Goal: Find specific page/section: Find specific page/section

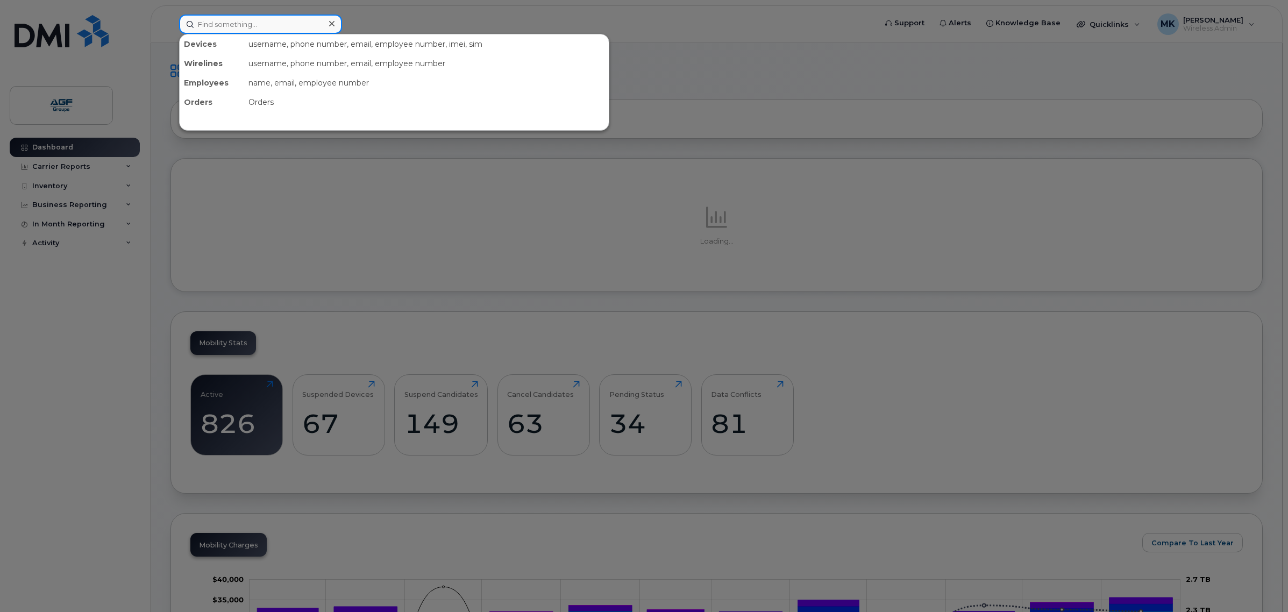
click at [240, 28] on input at bounding box center [260, 24] width 163 height 19
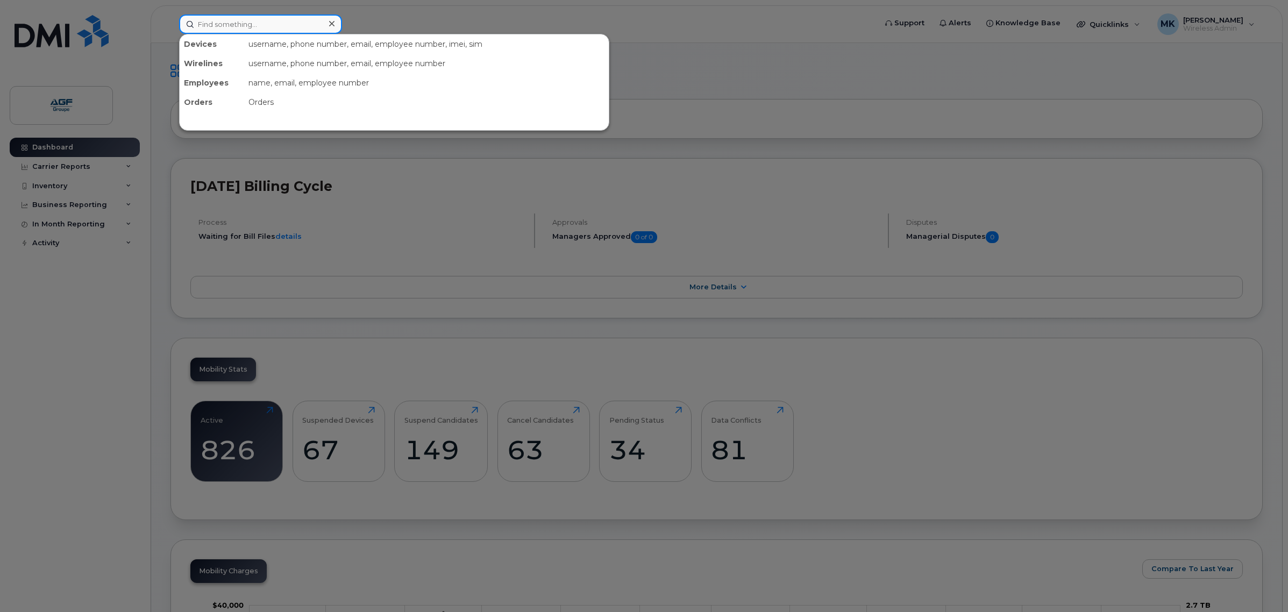
paste input "753-1018"
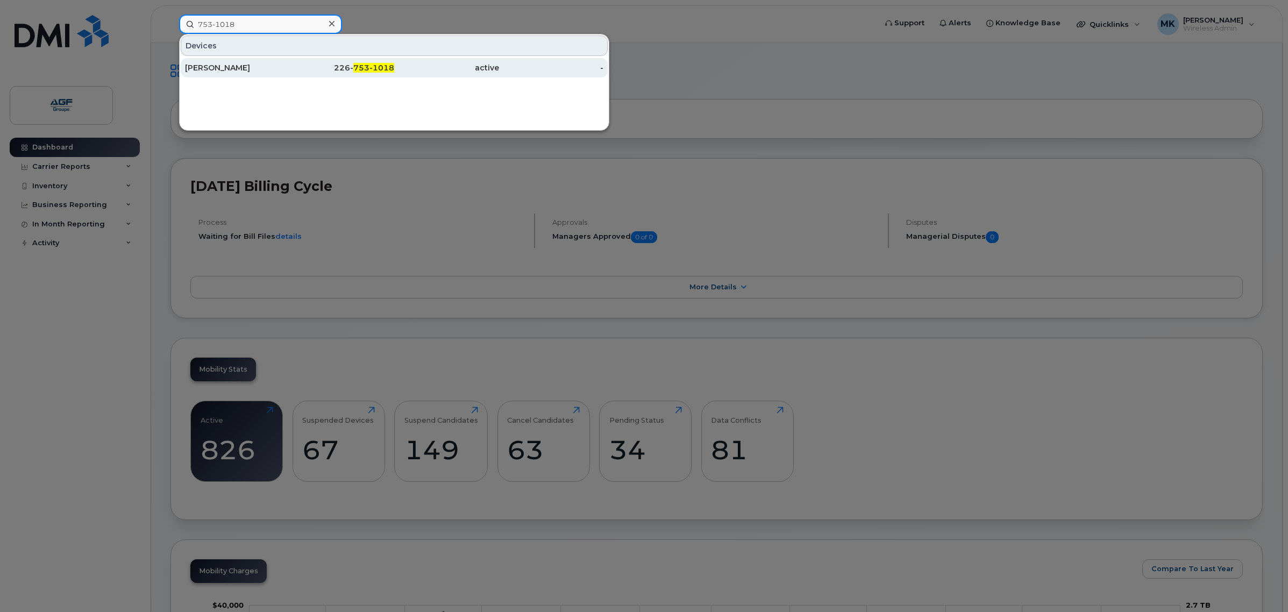
type input "753-1018"
click at [280, 70] on div "[PERSON_NAME]" at bounding box center [237, 67] width 105 height 11
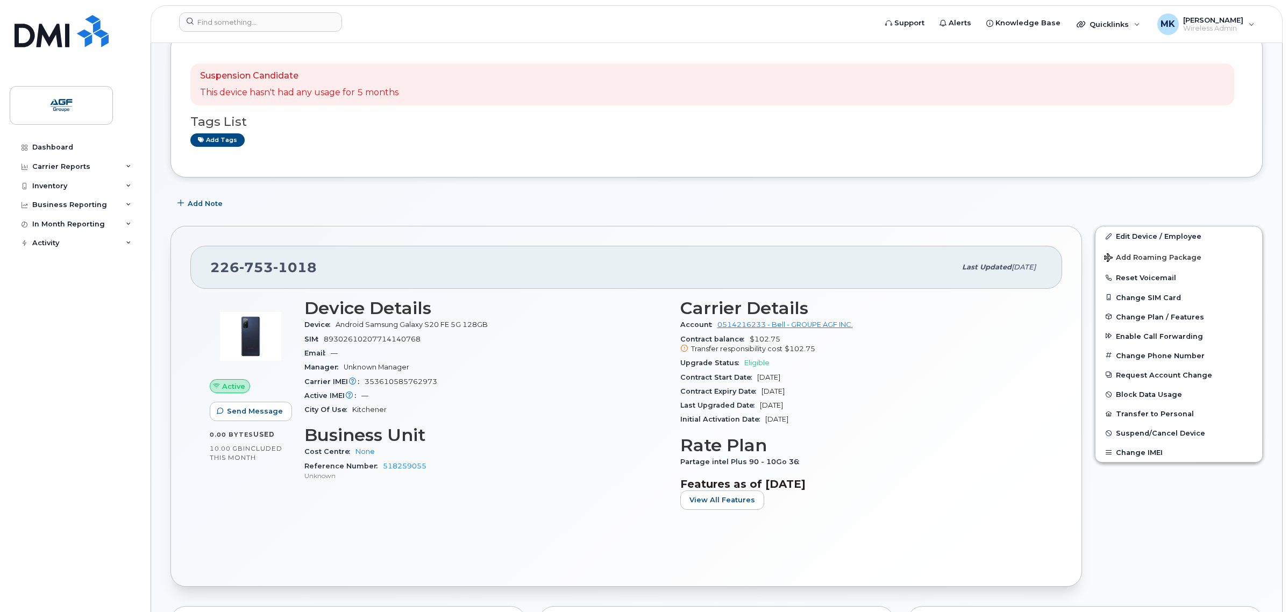
scroll to position [67, 0]
drag, startPoint x: 0, startPoint y: 0, endPoint x: 657, endPoint y: 198, distance: 685.8
click at [657, 198] on div "Add Note" at bounding box center [716, 203] width 1092 height 19
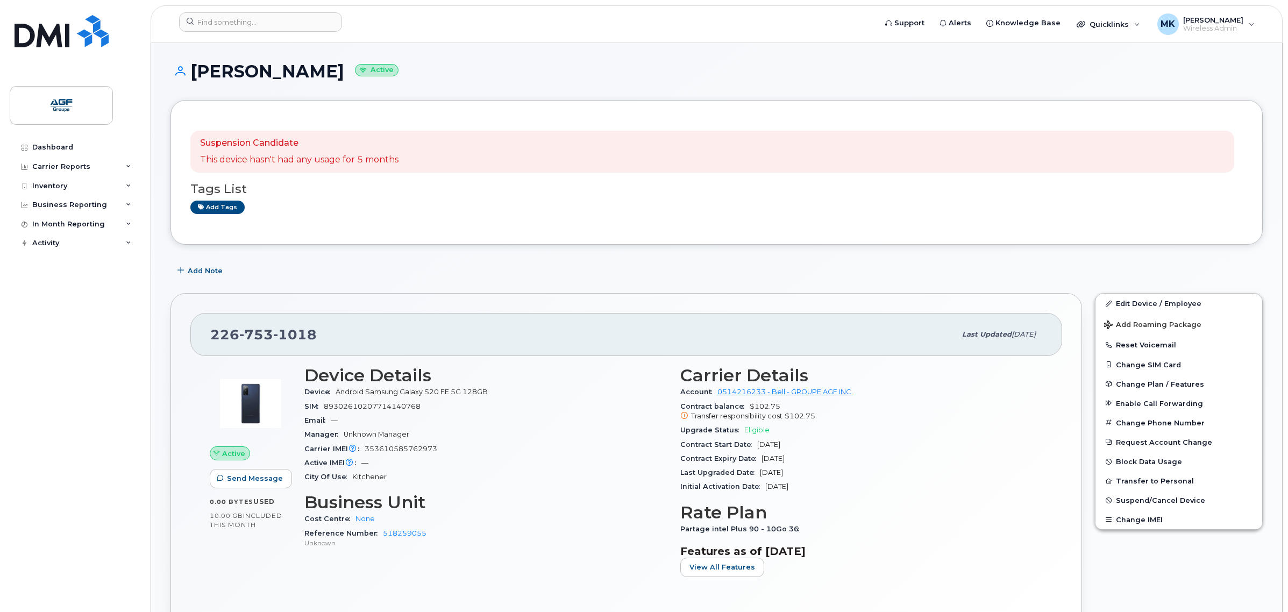
scroll to position [0, 0]
click at [290, 15] on input at bounding box center [260, 21] width 163 height 19
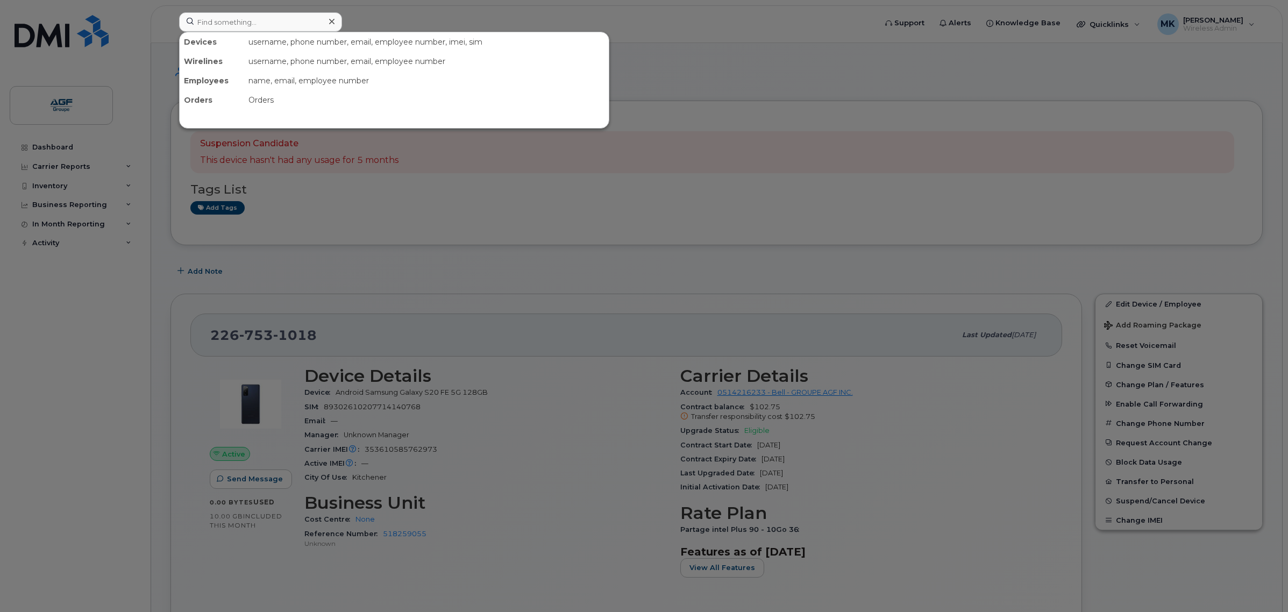
click at [458, 25] on div at bounding box center [644, 306] width 1288 height 612
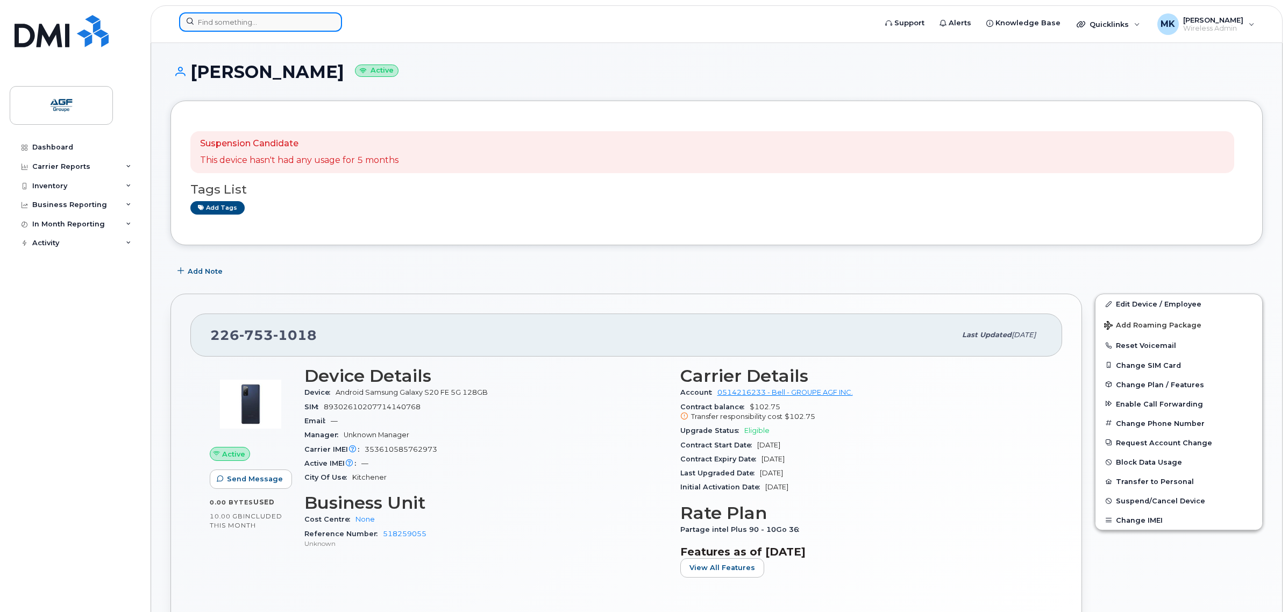
click at [245, 19] on input at bounding box center [260, 21] width 163 height 19
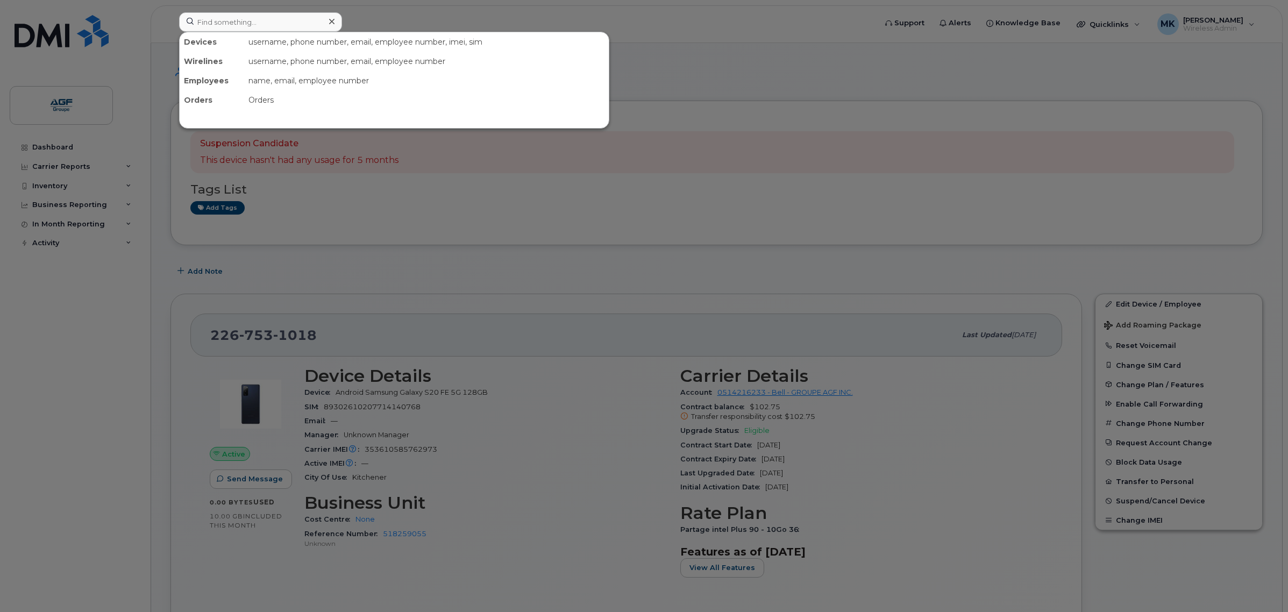
click at [614, 224] on div at bounding box center [644, 306] width 1288 height 612
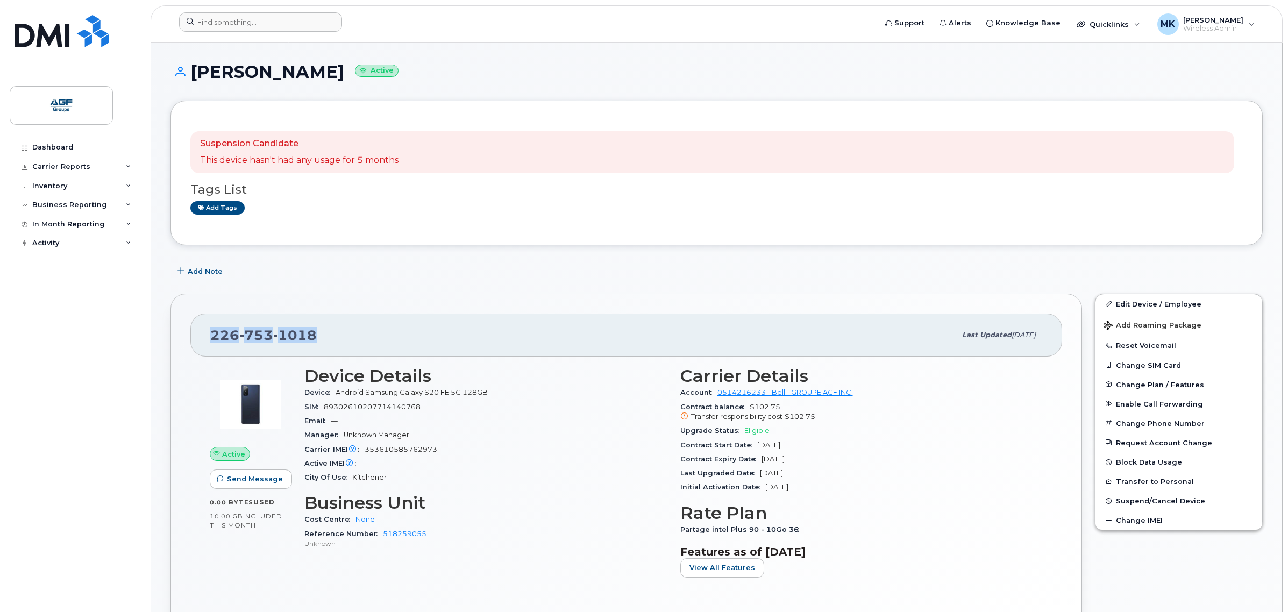
drag, startPoint x: 331, startPoint y: 342, endPoint x: 210, endPoint y: 342, distance: 121.5
click at [210, 342] on div "[PHONE_NUMBER] Last updated [DATE]" at bounding box center [626, 335] width 872 height 43
copy span "[PHONE_NUMBER]"
click at [360, 338] on div "[PHONE_NUMBER]" at bounding box center [582, 335] width 745 height 23
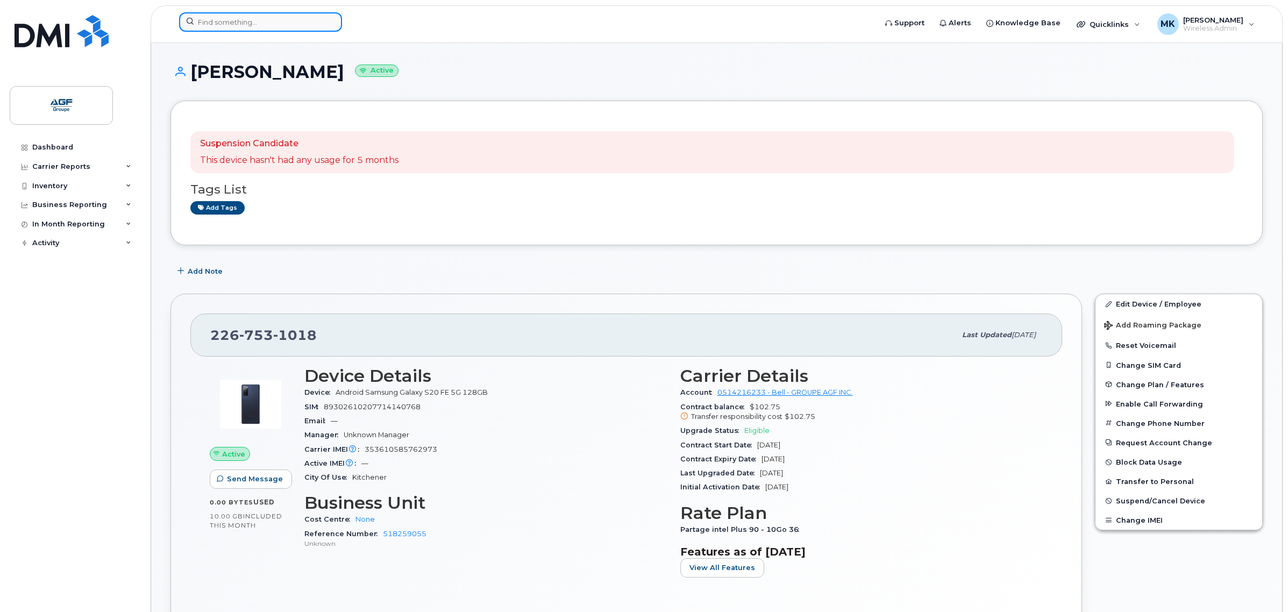
click at [195, 12] on input at bounding box center [260, 21] width 163 height 19
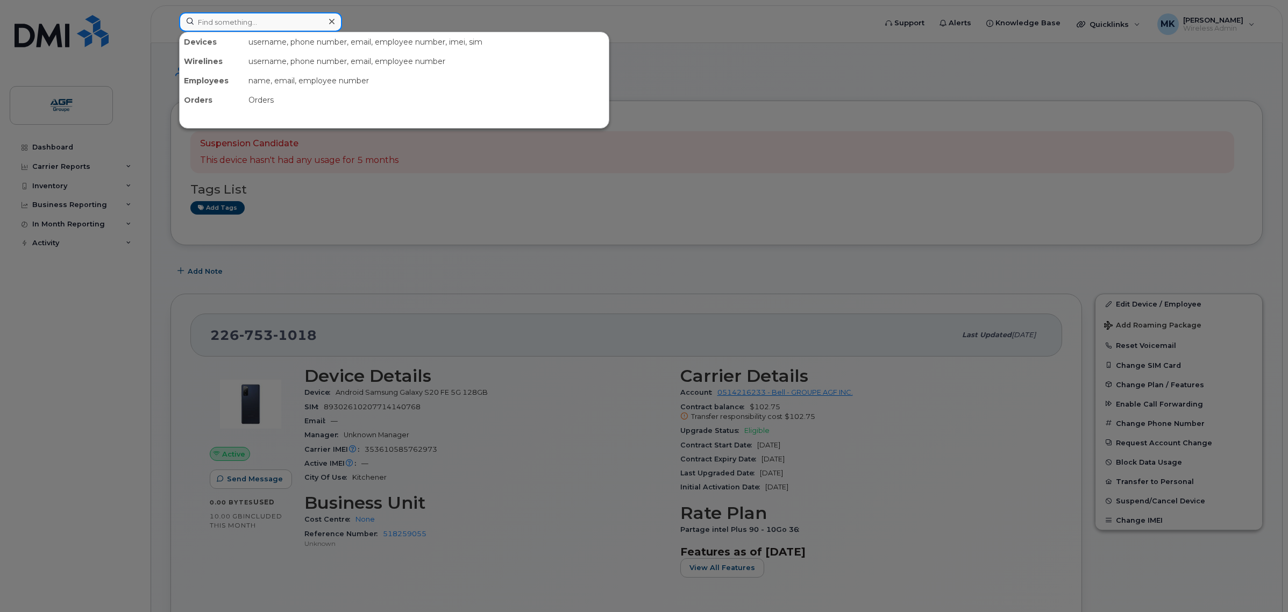
paste input "Akram El Azzouzi"
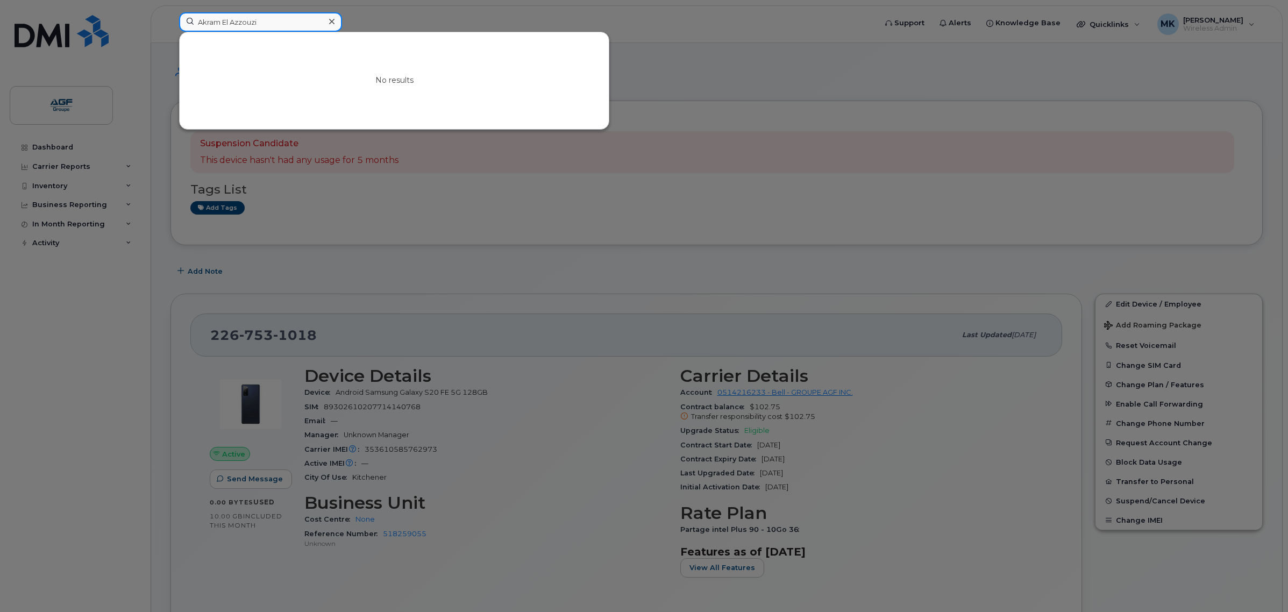
click at [314, 24] on input "Akram El Azzouzi" at bounding box center [260, 21] width 163 height 19
drag, startPoint x: 320, startPoint y: 23, endPoint x: 221, endPoint y: 25, distance: 99.5
click at [221, 25] on input "Akram El Azzouzi" at bounding box center [260, 21] width 163 height 19
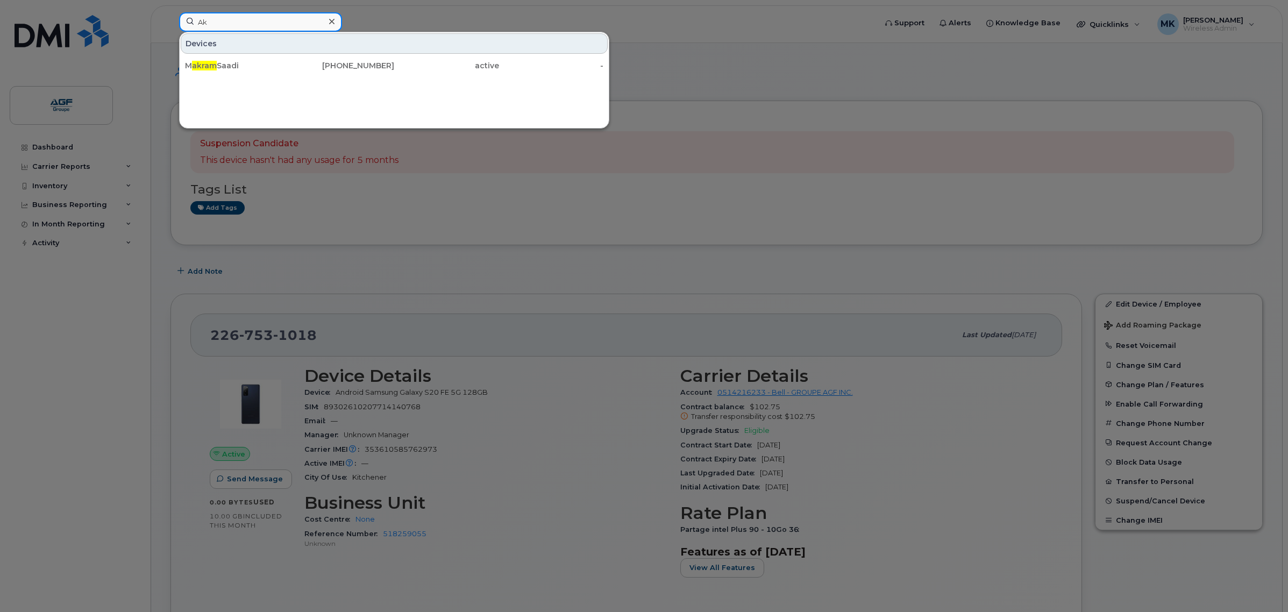
type input "A"
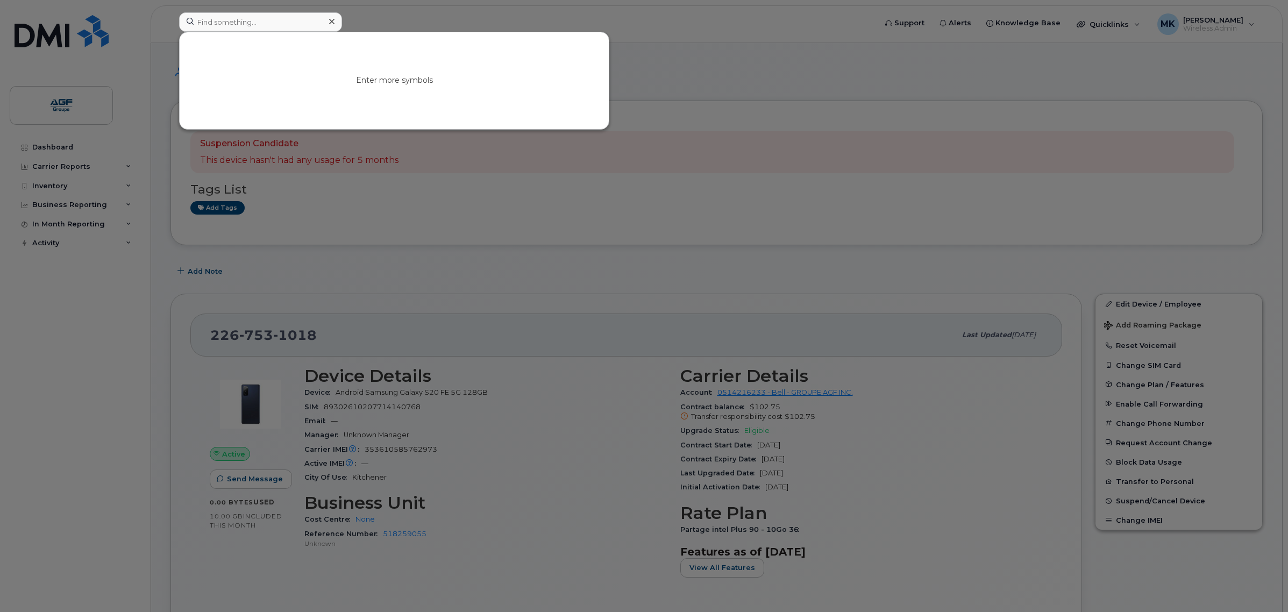
drag, startPoint x: 911, startPoint y: 87, endPoint x: 884, endPoint y: 95, distance: 28.2
click at [909, 85] on div at bounding box center [644, 306] width 1288 height 612
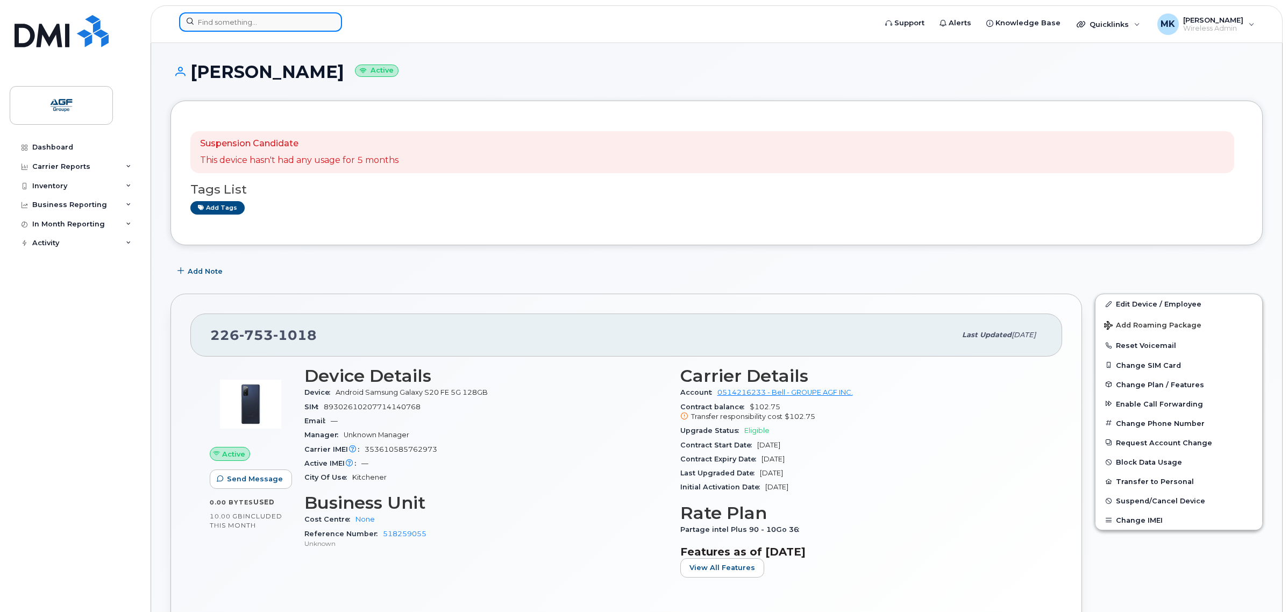
click at [208, 15] on input at bounding box center [260, 21] width 163 height 19
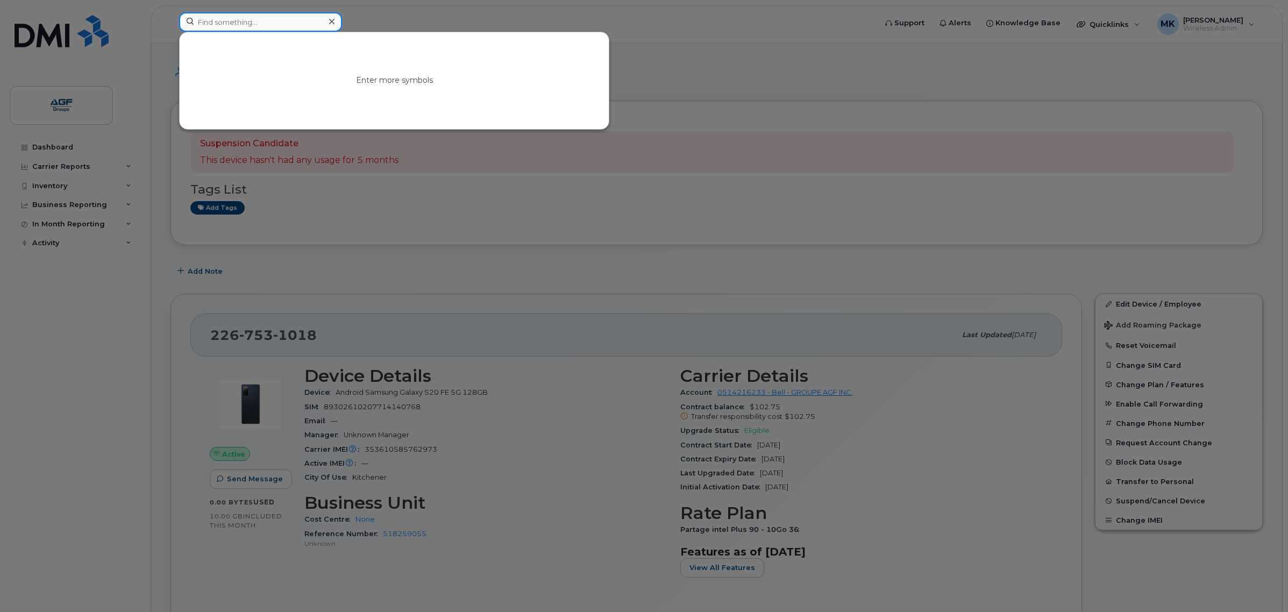
paste input "[PERSON_NAME]"
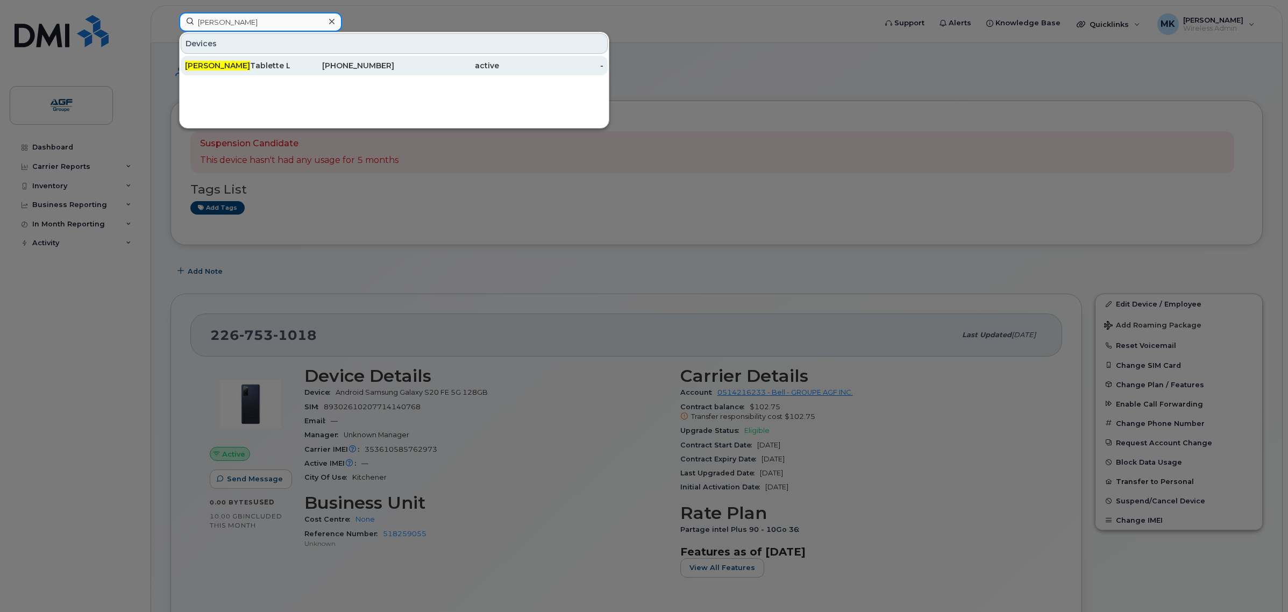
type input "[PERSON_NAME]"
click at [282, 70] on div "[PERSON_NAME] Tablette Lgl Tb 22" at bounding box center [237, 65] width 105 height 11
